Goal: Find specific page/section: Find specific page/section

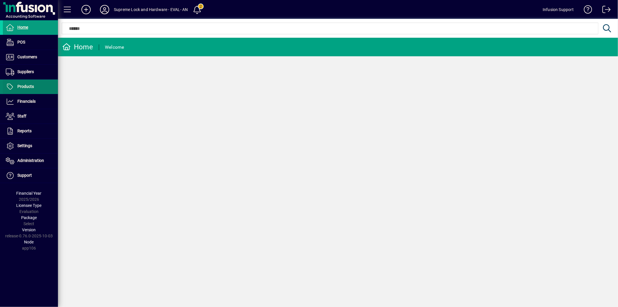
click at [36, 87] on span at bounding box center [30, 87] width 55 height 14
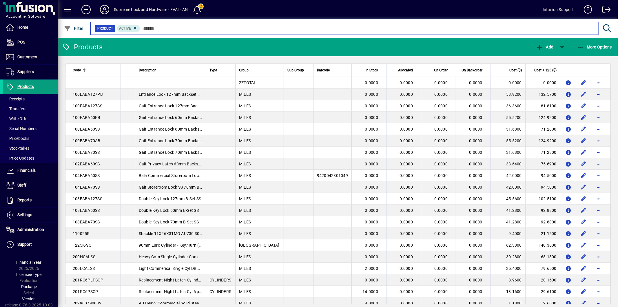
click at [150, 30] on input "text" at bounding box center [367, 28] width 454 height 8
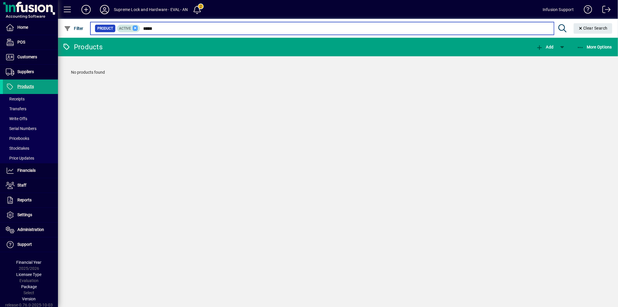
type input "*****"
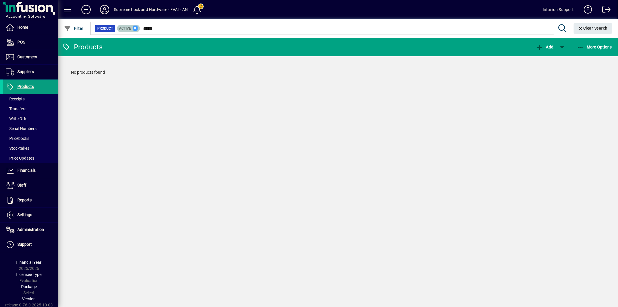
click at [137, 29] on icon at bounding box center [135, 28] width 5 height 5
click at [102, 7] on icon at bounding box center [105, 9] width 12 height 9
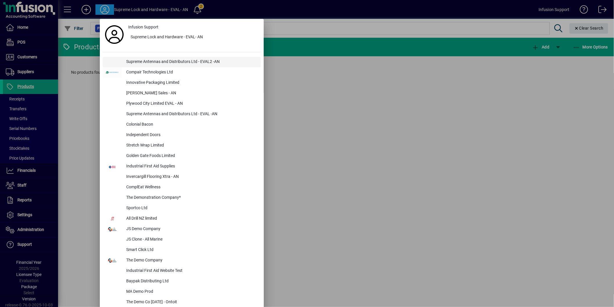
click at [172, 62] on div "Supreme Antennas and Distributors Ltd - EVAL2 -AN" at bounding box center [190, 62] width 139 height 10
